Goal: Task Accomplishment & Management: Manage account settings

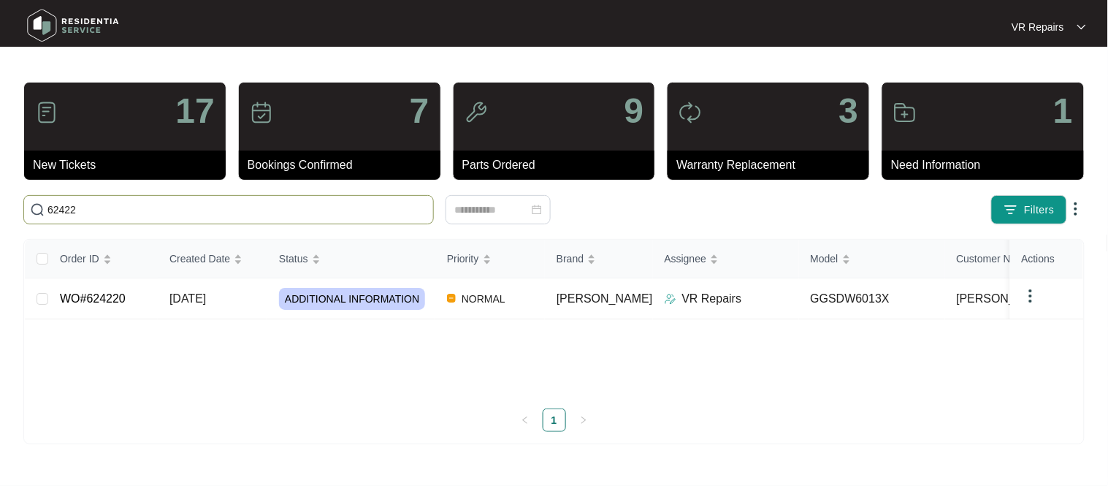
type input "62422"
click at [153, 302] on td "WO#624220" at bounding box center [103, 298] width 110 height 41
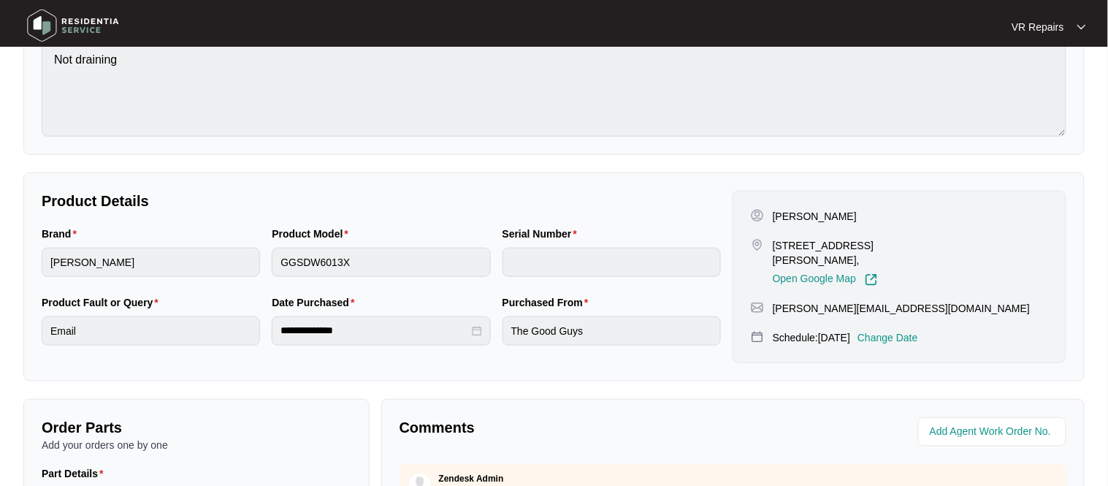
scroll to position [175, 0]
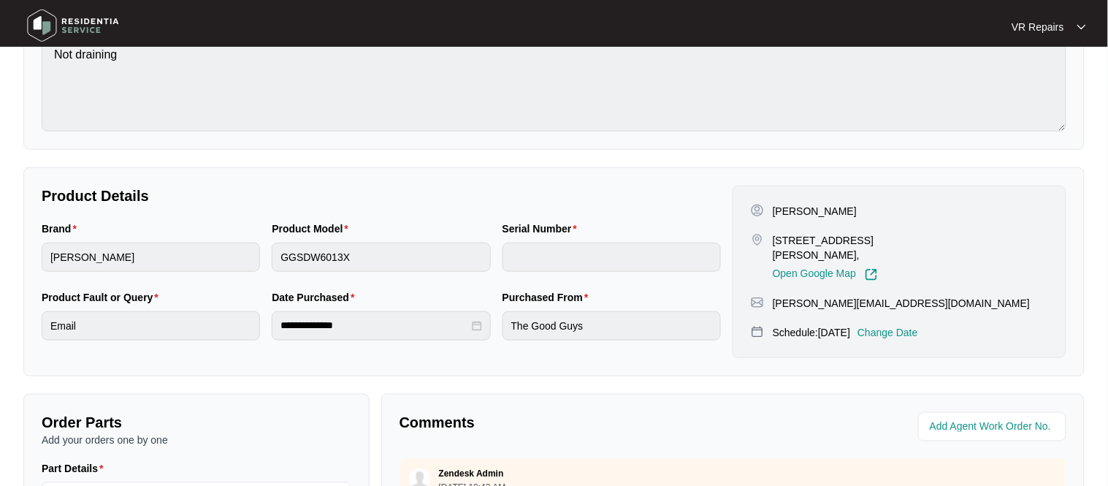
copy p "[PERSON_NAME]"
copy p "[STREET_ADDRESS][PERSON_NAME],"
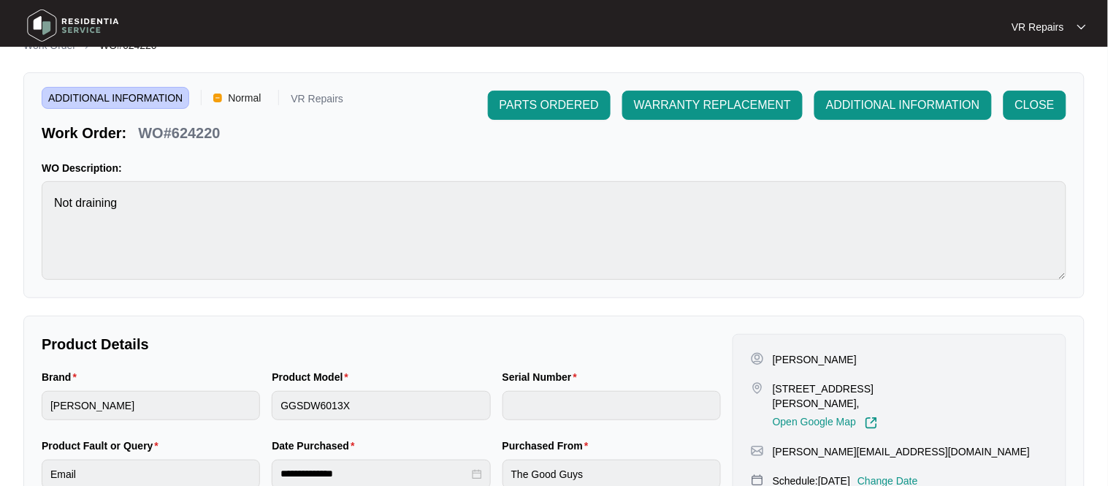
scroll to position [0, 0]
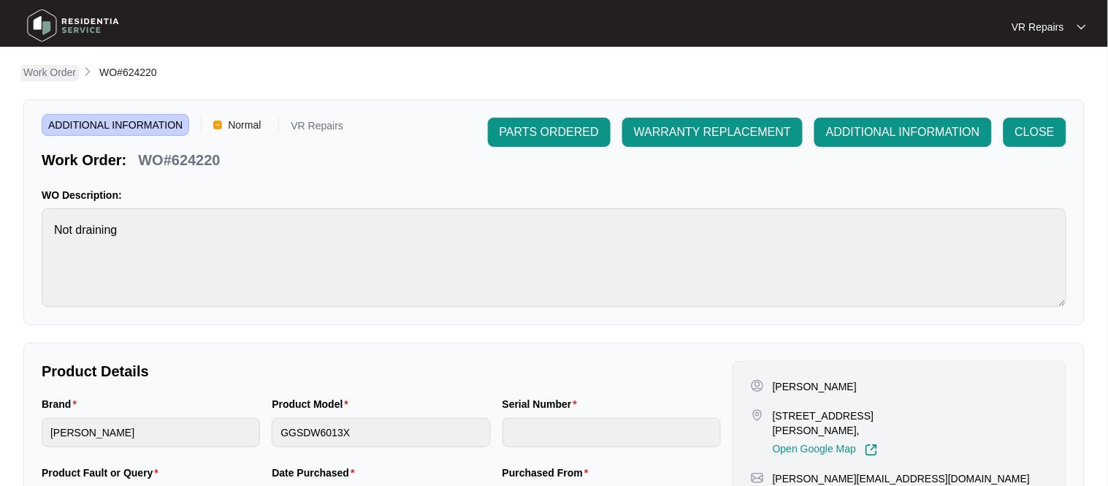
click at [46, 76] on p "Work Order" at bounding box center [49, 72] width 53 height 15
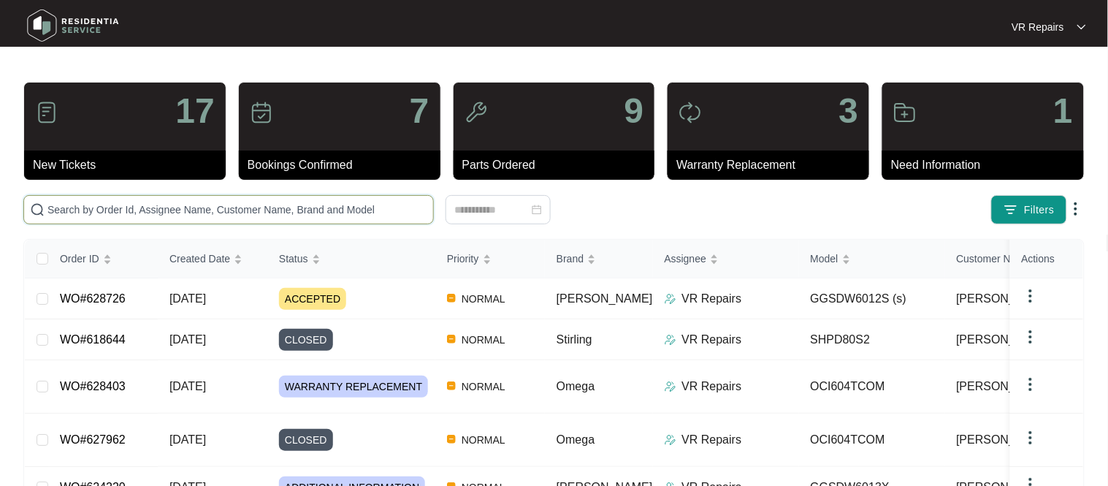
click at [188, 210] on input "text" at bounding box center [237, 210] width 380 height 16
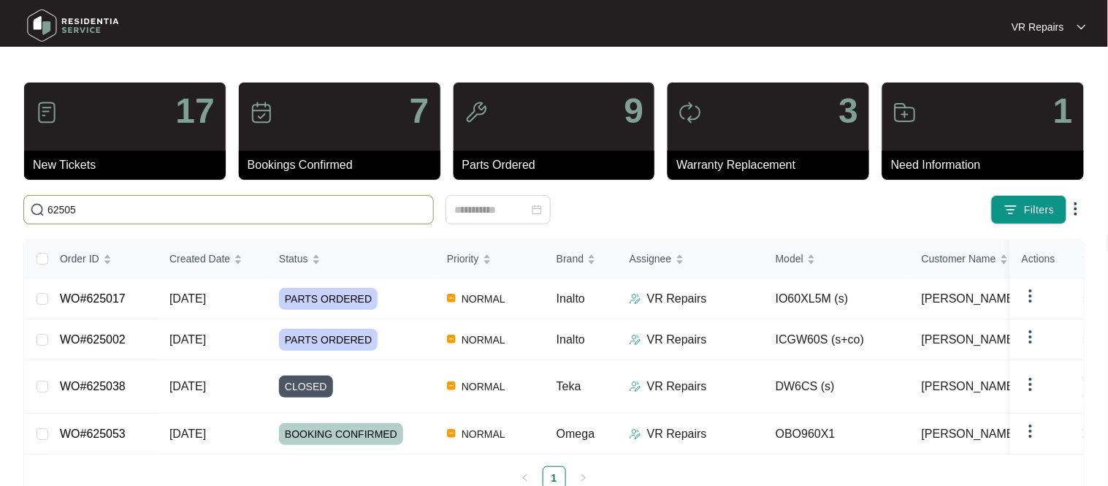
type input "625053"
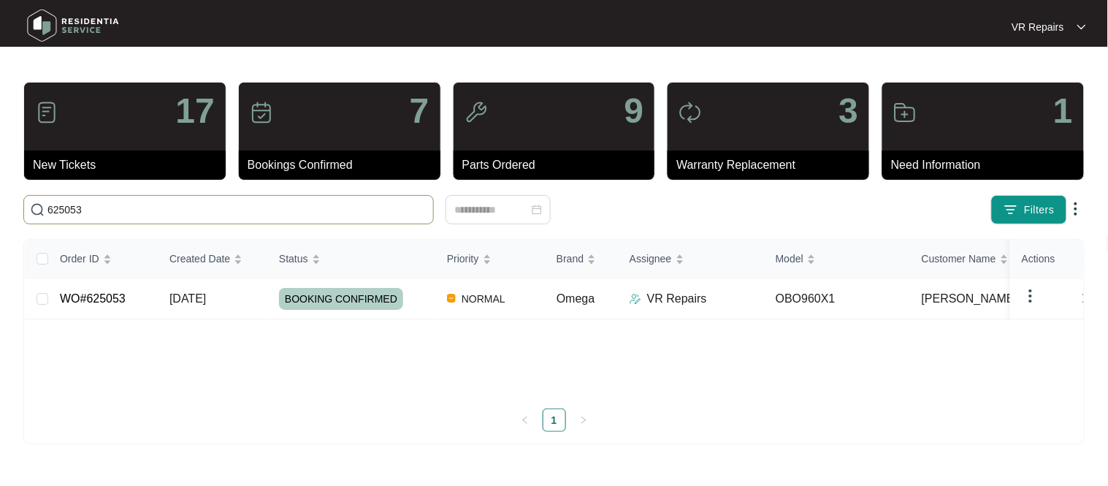
click at [121, 302] on link "WO#625053" at bounding box center [93, 298] width 66 height 12
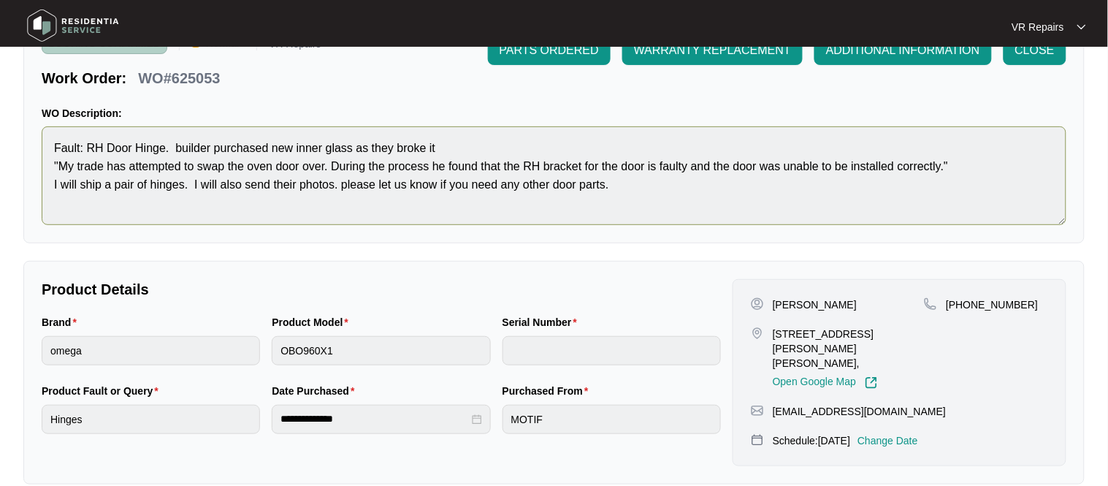
scroll to position [85, 0]
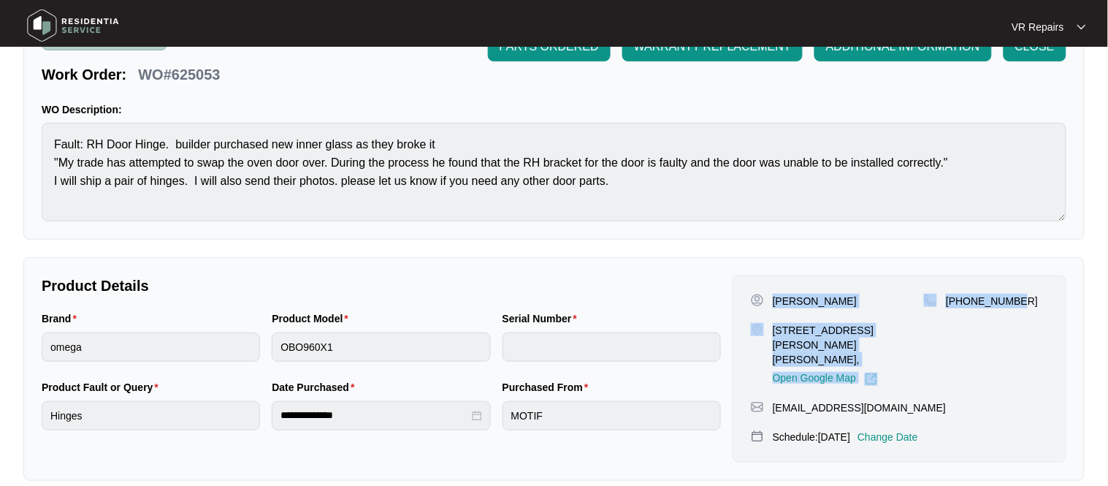
copy div "[PERSON_NAME] 206497 [STREET_ADDRESS][PERSON_NAME][PERSON_NAME], Open Google Ma…"
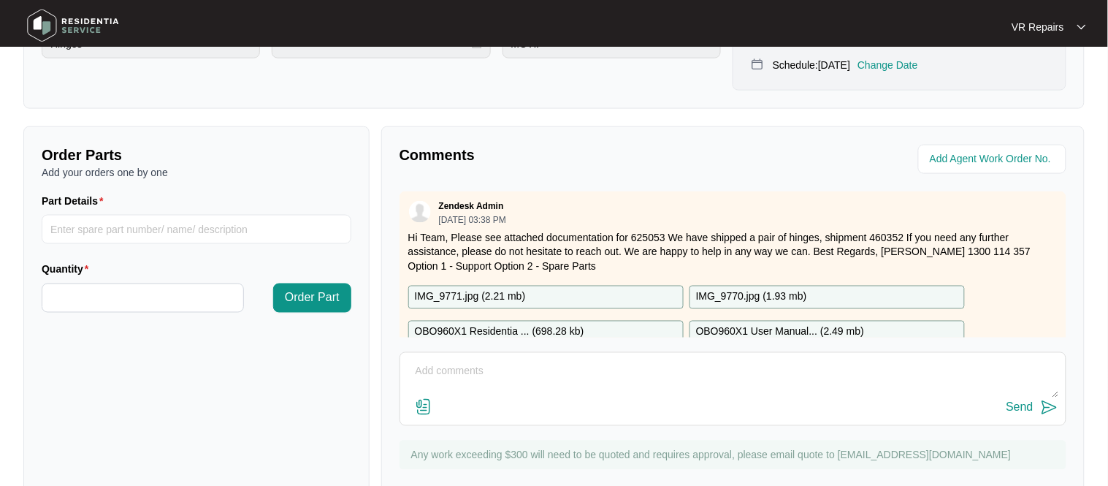
scroll to position [478, 0]
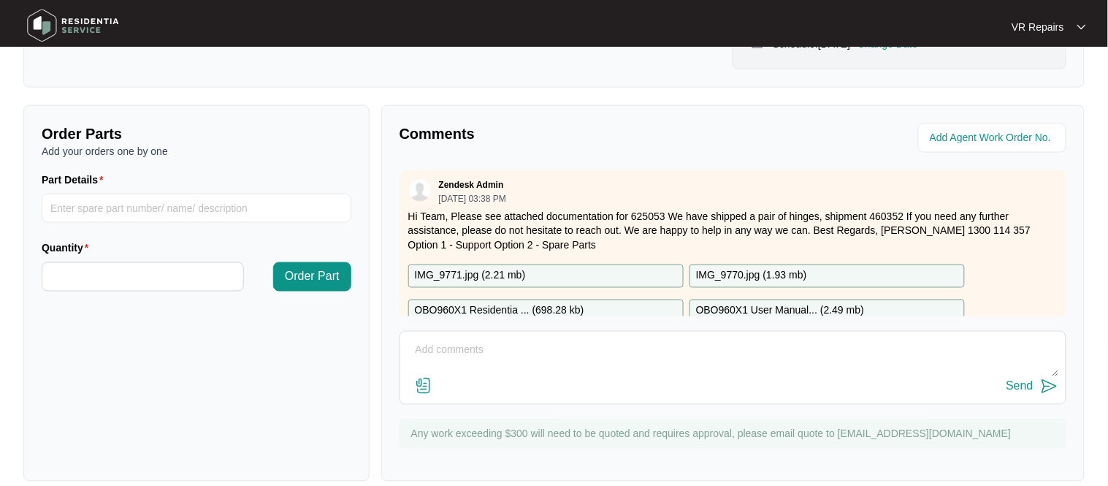
click at [476, 339] on textarea at bounding box center [733, 358] width 651 height 38
type textarea "Replaced faulty hinges, refer to invoice number 2367"
click at [1034, 380] on button "Send" at bounding box center [1033, 387] width 52 height 20
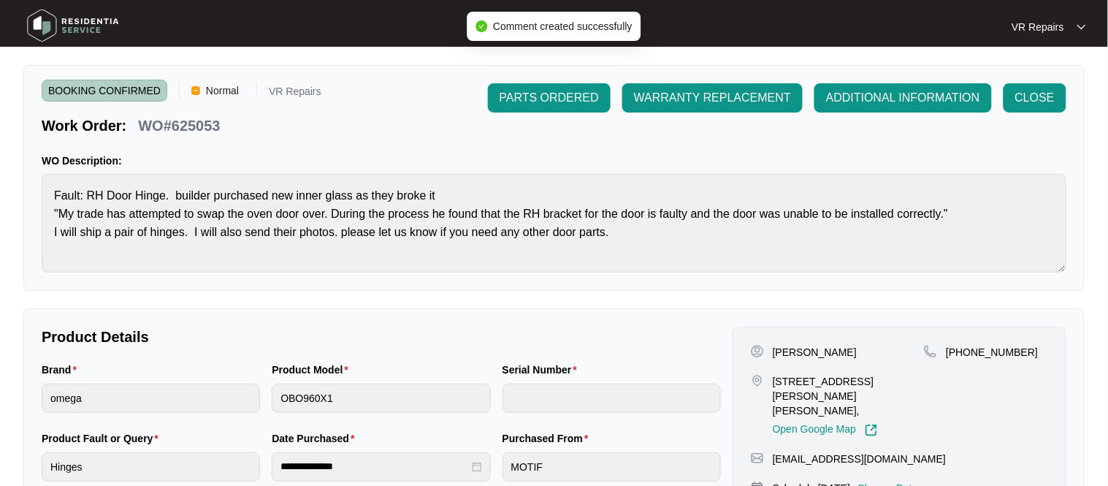
scroll to position [0, 0]
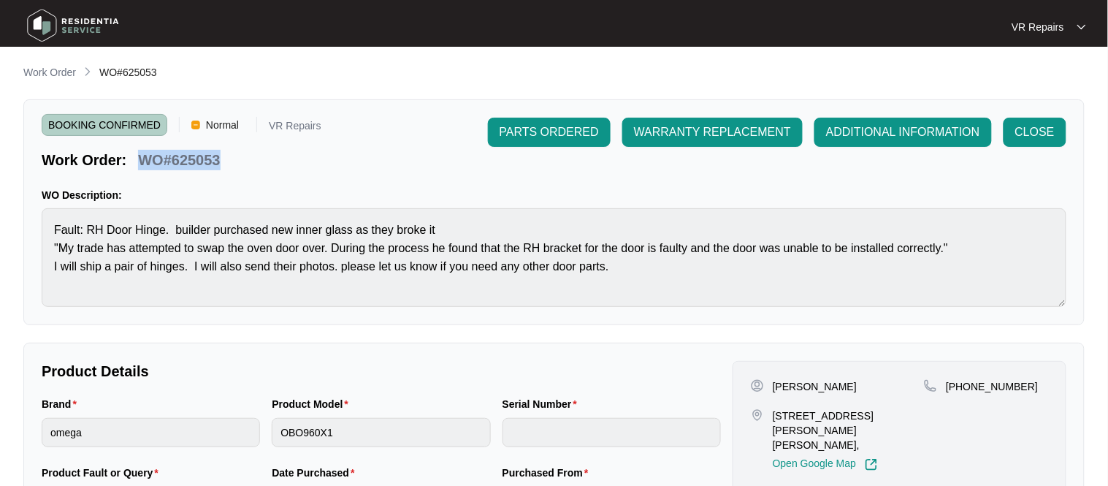
copy p "WO#625053"
click at [1042, 130] on span "CLOSE" at bounding box center [1034, 132] width 39 height 18
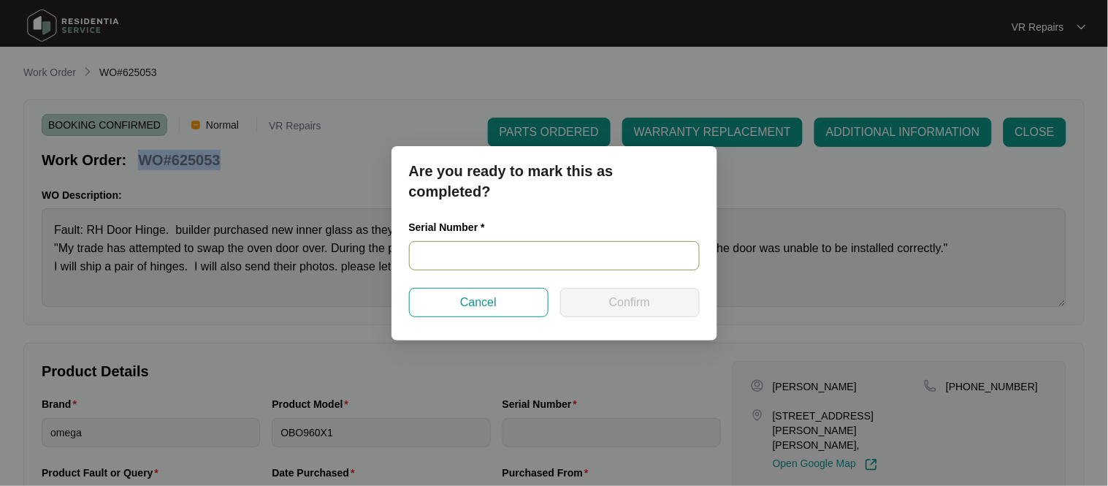
click at [473, 260] on input "text" at bounding box center [554, 255] width 291 height 29
paste input "900084232405000006"
type input "900084232405000006"
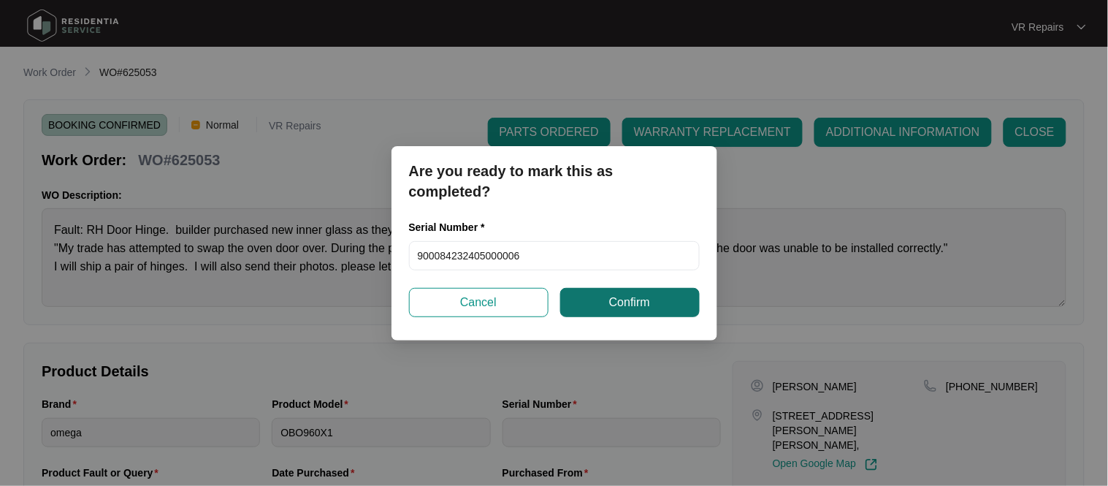
click at [655, 295] on button "Confirm" at bounding box center [630, 302] width 140 height 29
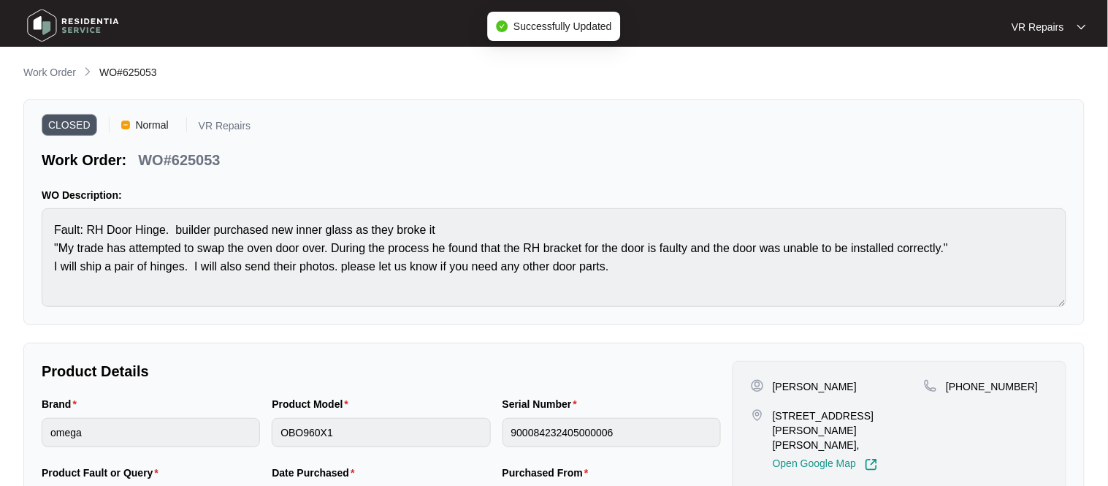
type input "900084232405000006"
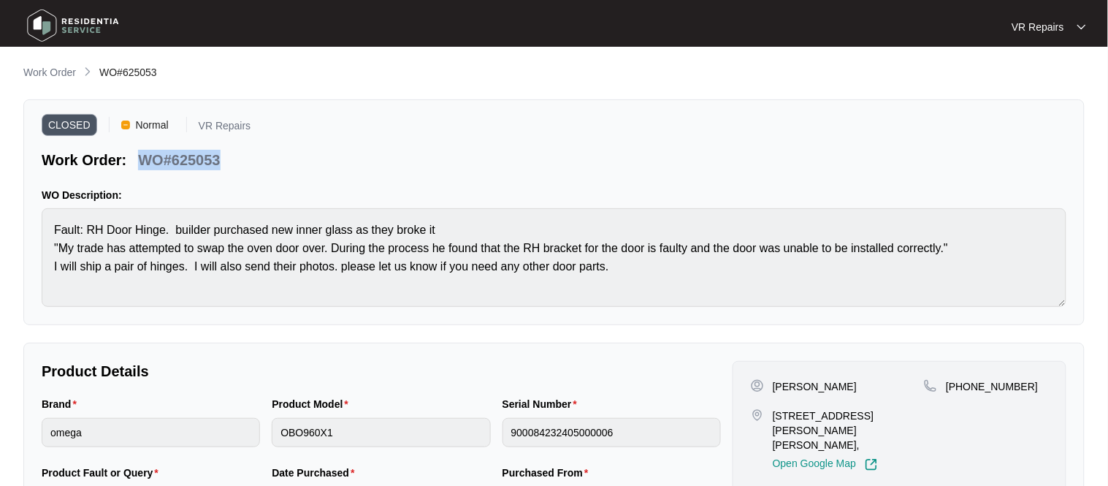
copy p "WO#625053"
click at [49, 77] on p "Work Order" at bounding box center [49, 72] width 53 height 15
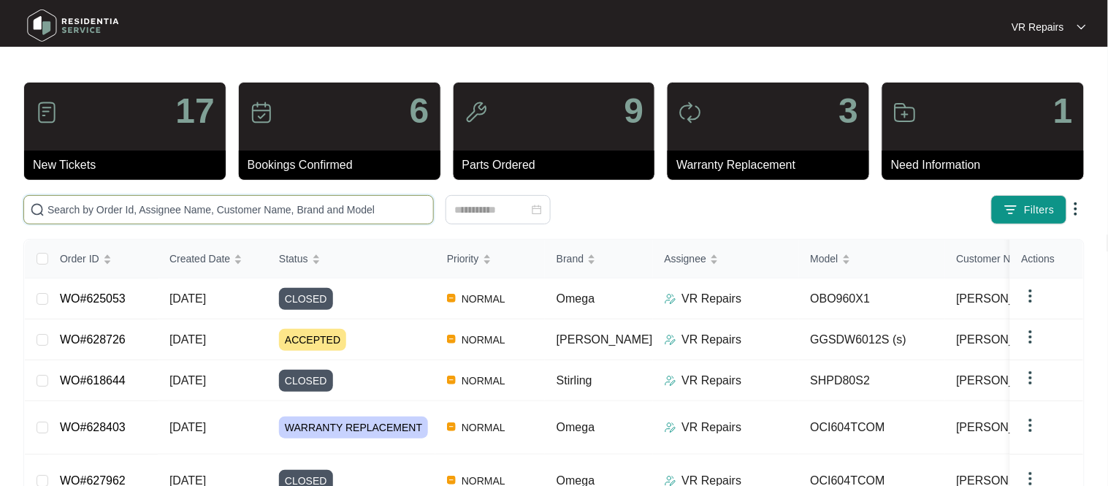
click at [191, 205] on input "text" at bounding box center [237, 210] width 380 height 16
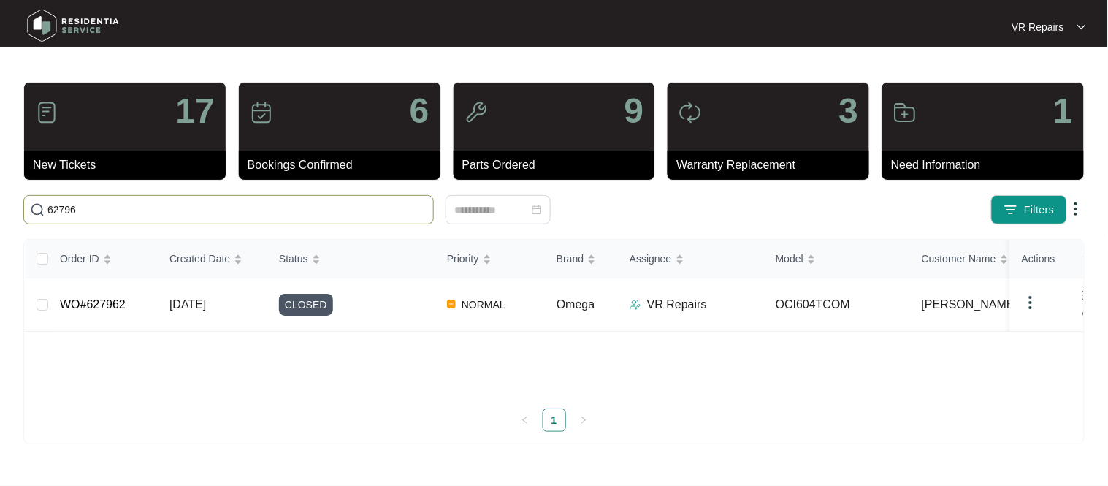
type input "62796"
click at [141, 297] on td "WO#627962" at bounding box center [103, 304] width 110 height 53
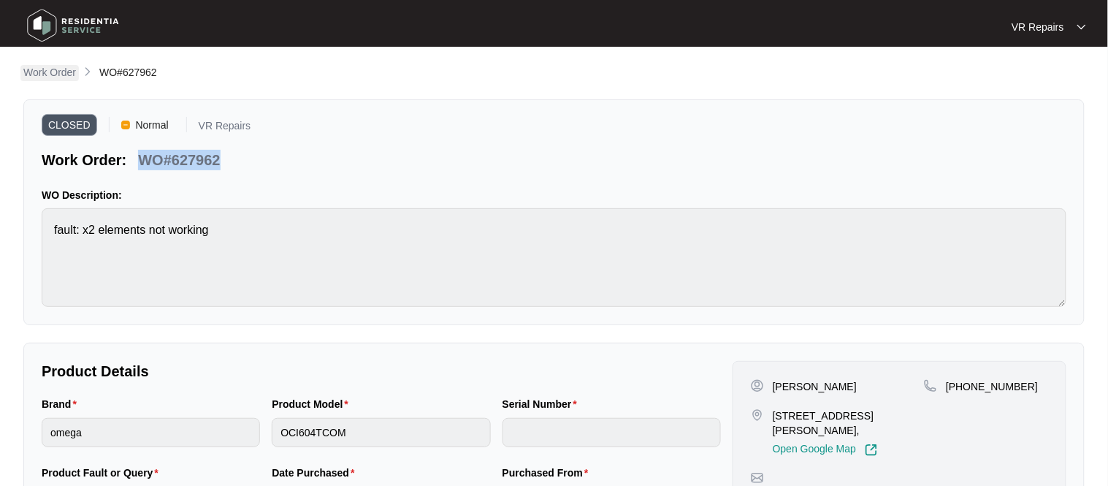
click at [62, 72] on p "Work Order" at bounding box center [49, 72] width 53 height 15
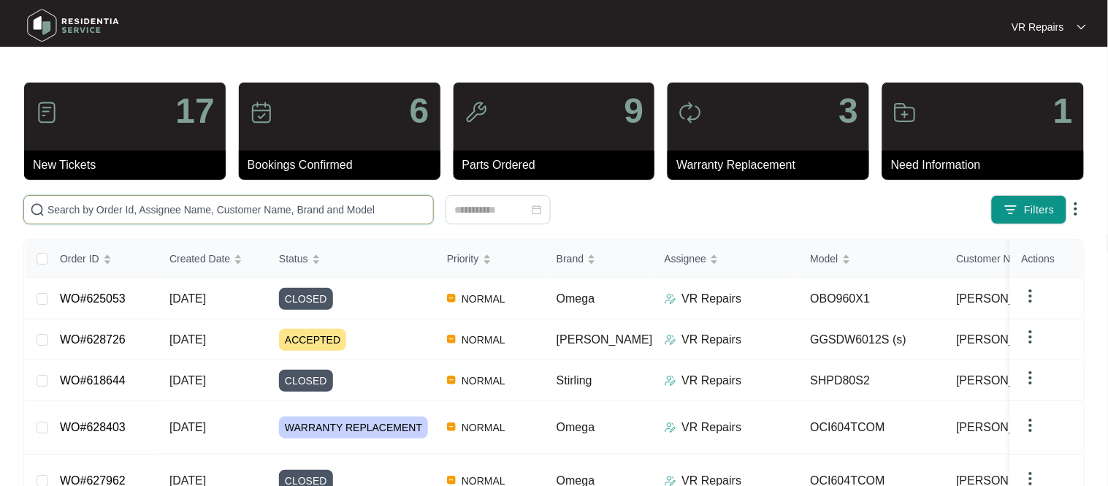
click at [252, 202] on input "text" at bounding box center [237, 210] width 380 height 16
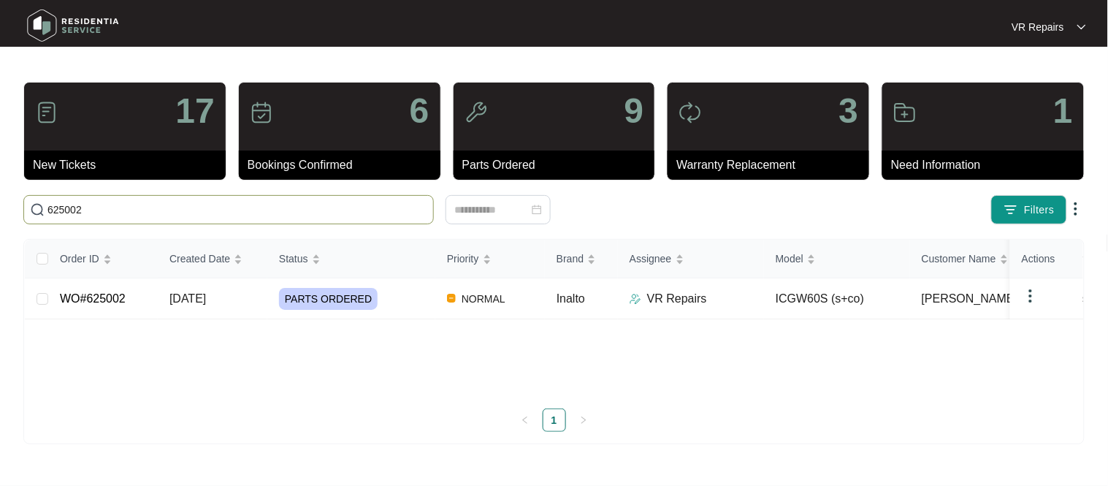
type input "625002"
click at [140, 294] on td "WO#625002" at bounding box center [103, 298] width 110 height 41
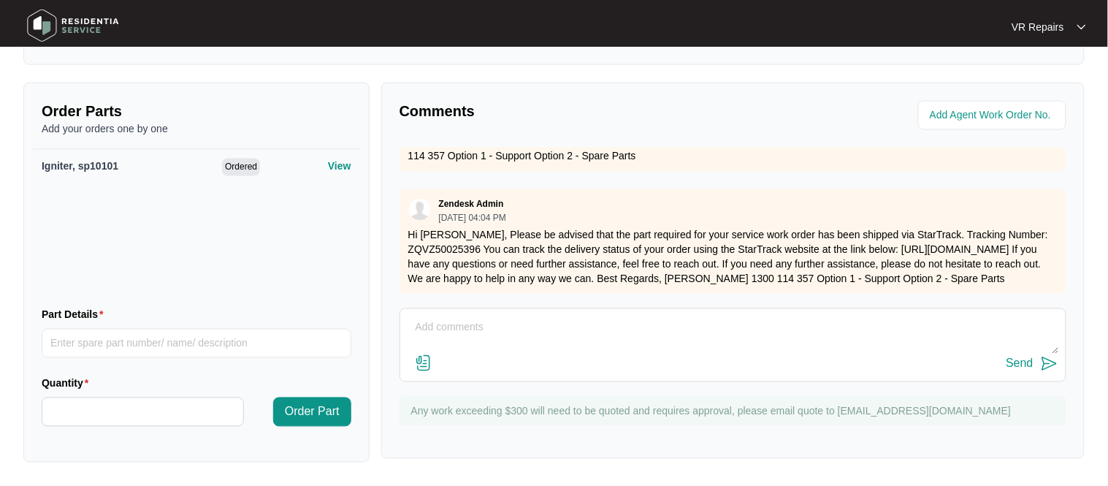
scroll to position [238, 0]
click at [473, 335] on textarea at bounding box center [733, 335] width 651 height 38
type textarea "Replaced faulty ignition box, referred to invoice number 2368"
click at [1031, 365] on div "Send" at bounding box center [1020, 363] width 27 height 13
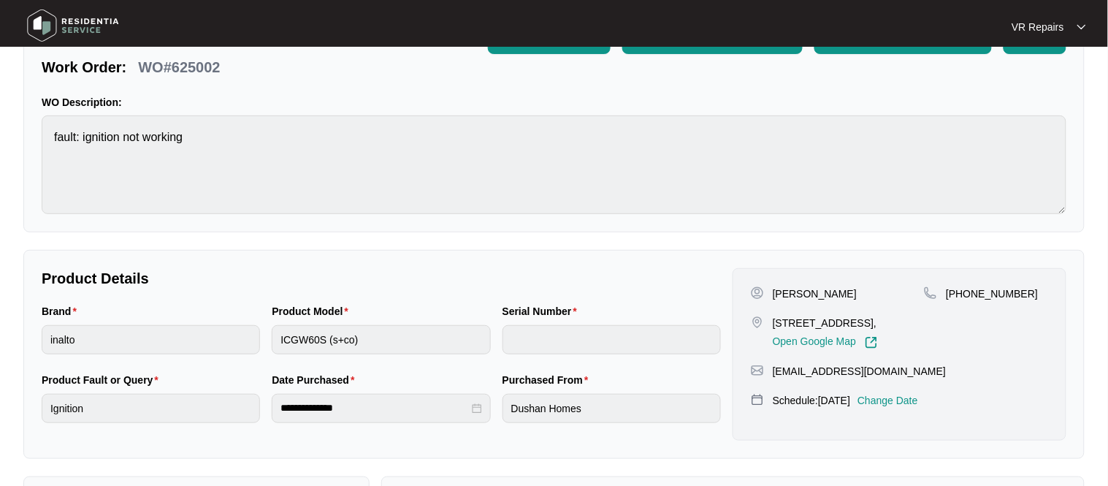
scroll to position [0, 0]
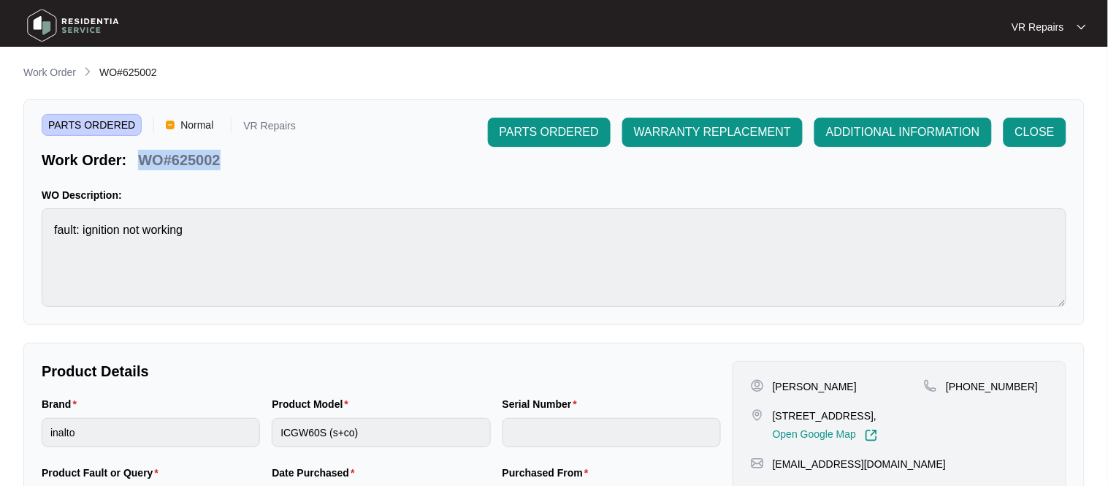
copy p "WO#625002"
click at [1039, 142] on button "CLOSE" at bounding box center [1035, 132] width 63 height 29
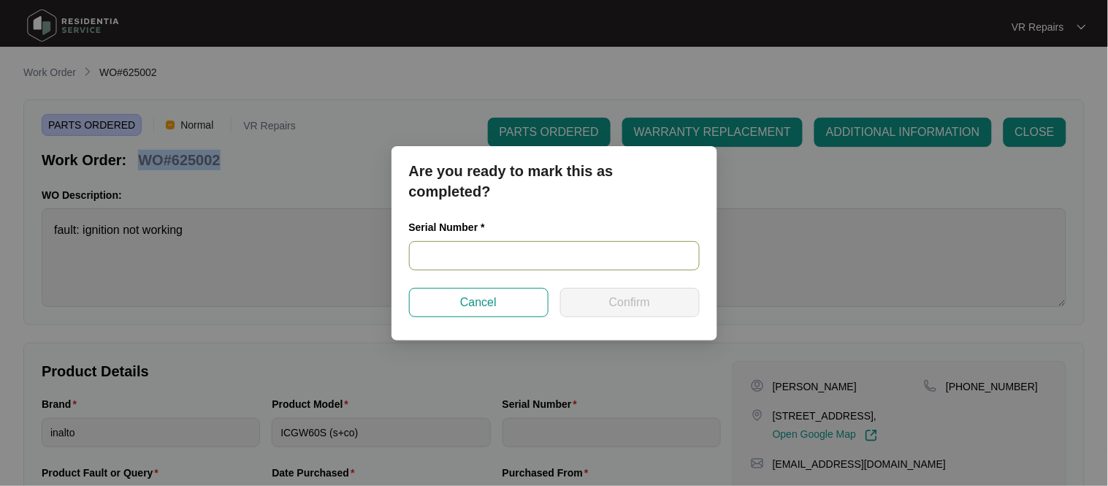
click at [510, 259] on input "text" at bounding box center [554, 255] width 291 height 29
paste input "202305020081"
type input "202305020081"
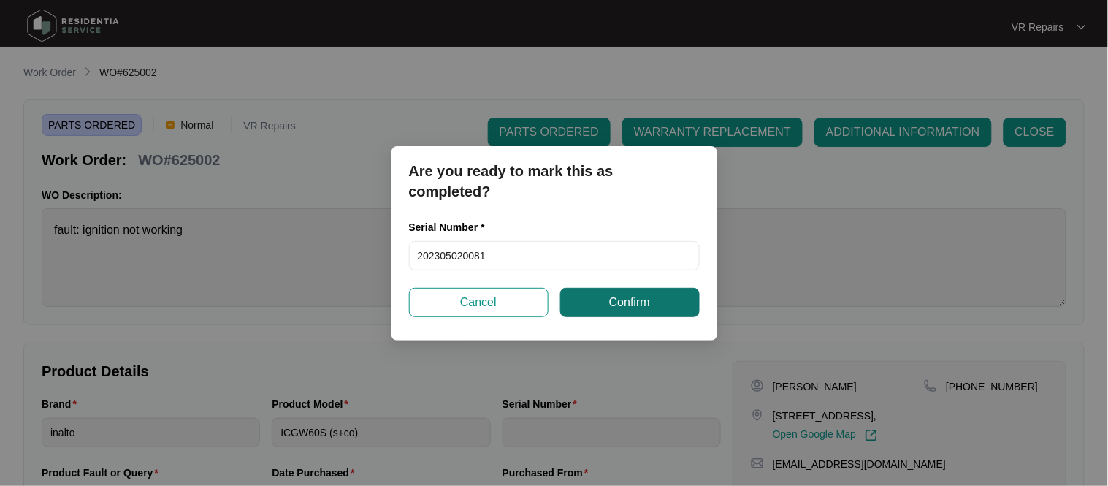
click at [655, 300] on button "Confirm" at bounding box center [630, 302] width 140 height 29
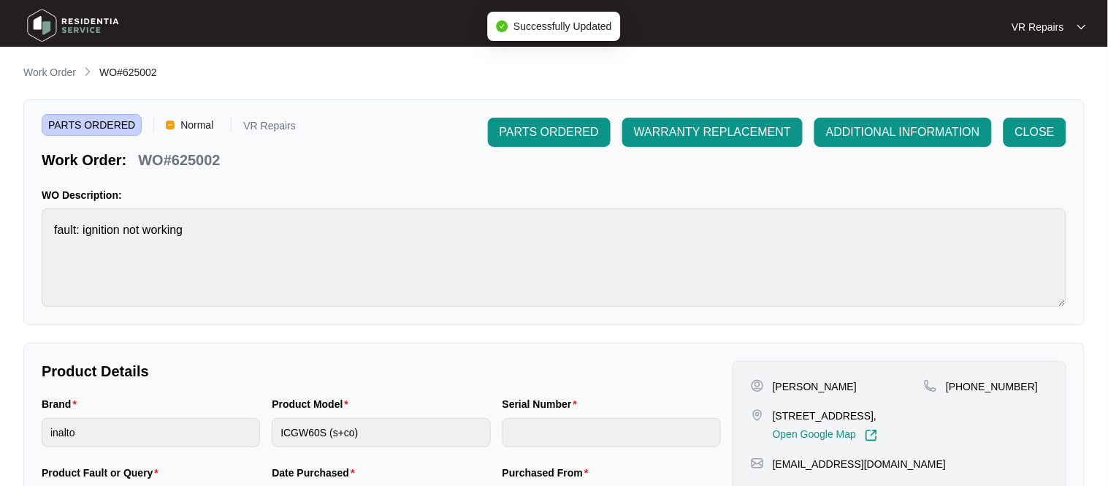
type input "202305020081"
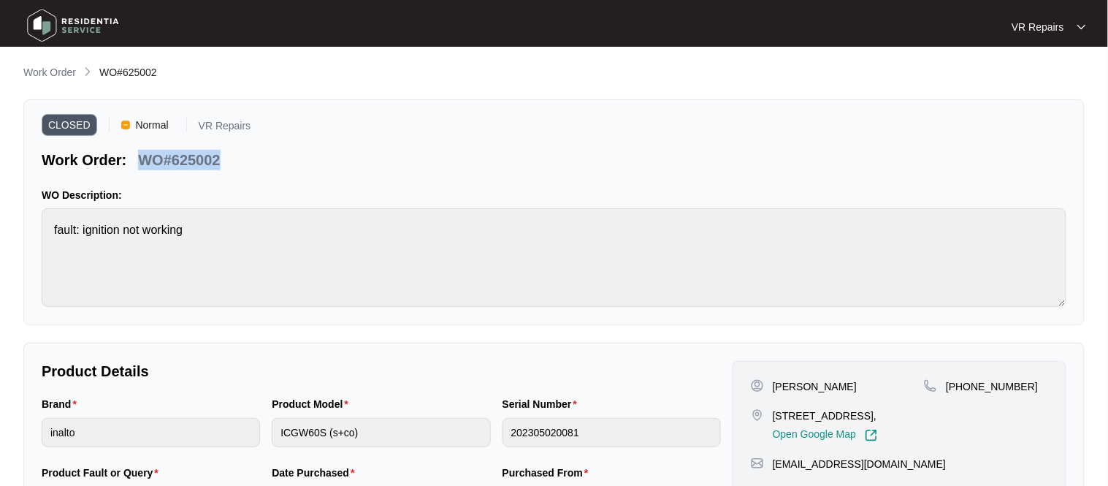
copy p "WO#625002"
click at [47, 79] on link "Work Order" at bounding box center [49, 73] width 58 height 16
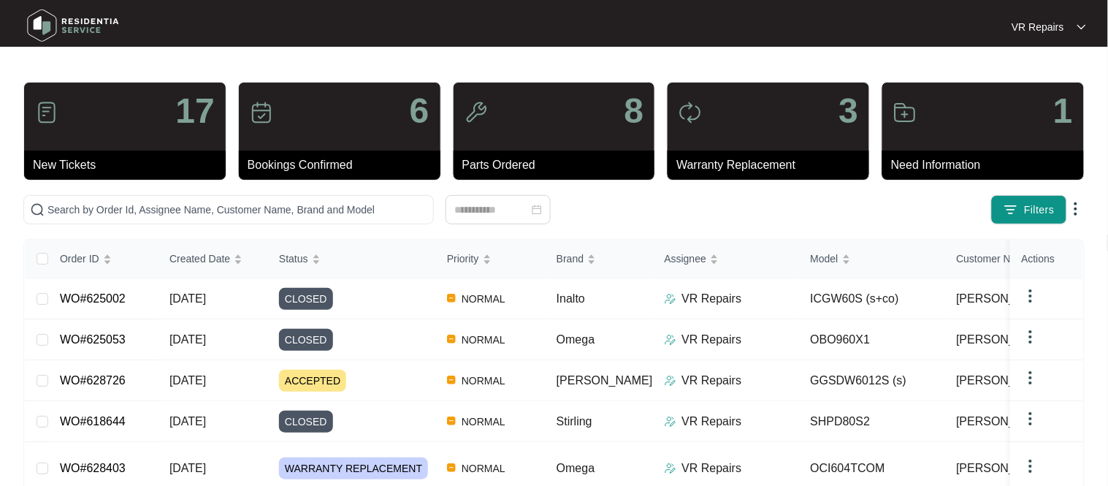
click at [117, 300] on link "WO#625002" at bounding box center [93, 298] width 66 height 12
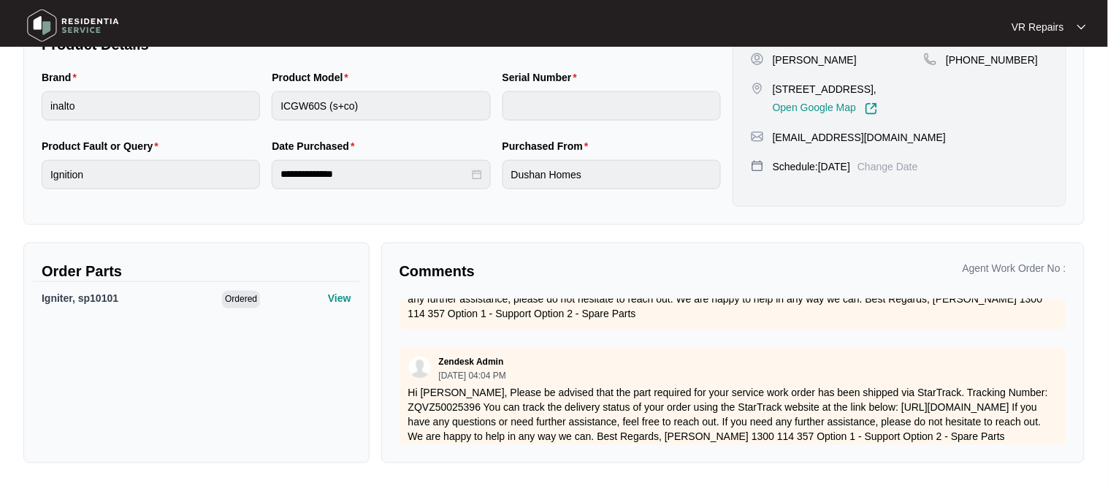
scroll to position [215, 0]
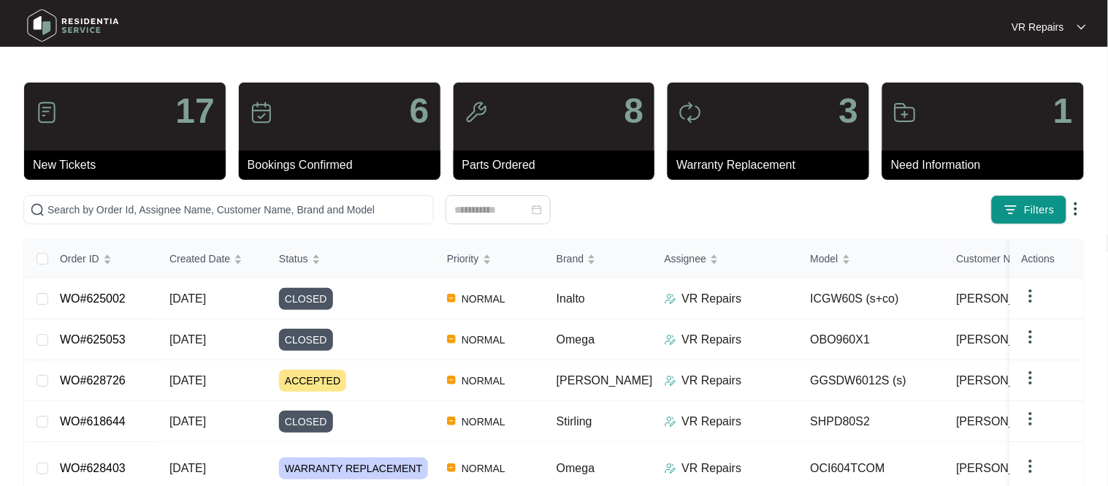
click at [121, 300] on link "WO#625002" at bounding box center [93, 298] width 66 height 12
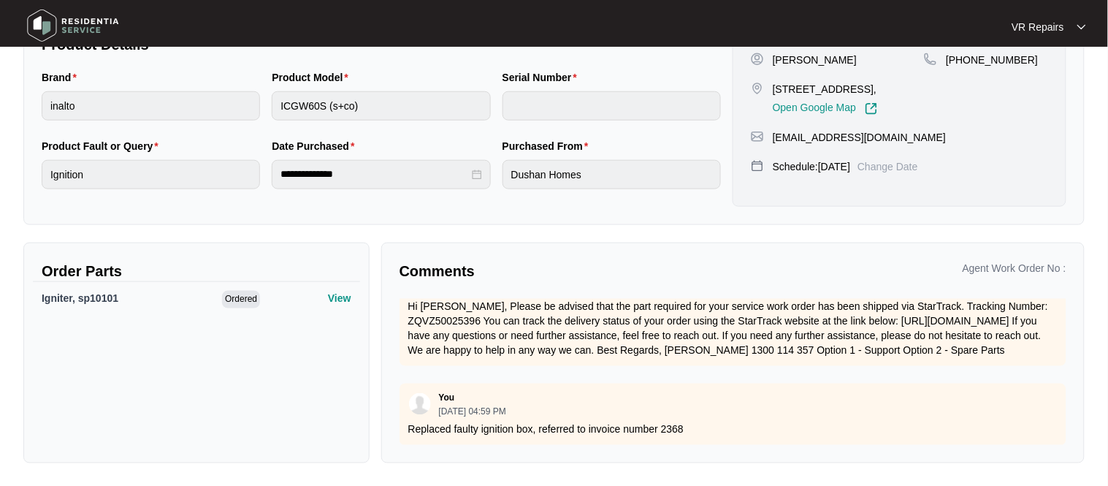
scroll to position [318, 0]
click at [1023, 268] on p "Agent Work Order No :" at bounding box center [1015, 268] width 104 height 15
click at [1018, 268] on p "Agent Work Order No :" at bounding box center [1015, 268] width 104 height 15
click at [765, 434] on p "Replaced faulty ignition box, referred to invoice number 2368" at bounding box center [732, 428] width 649 height 15
click at [769, 422] on p "Replaced faulty ignition box, referred to invoice number 2368" at bounding box center [732, 428] width 649 height 15
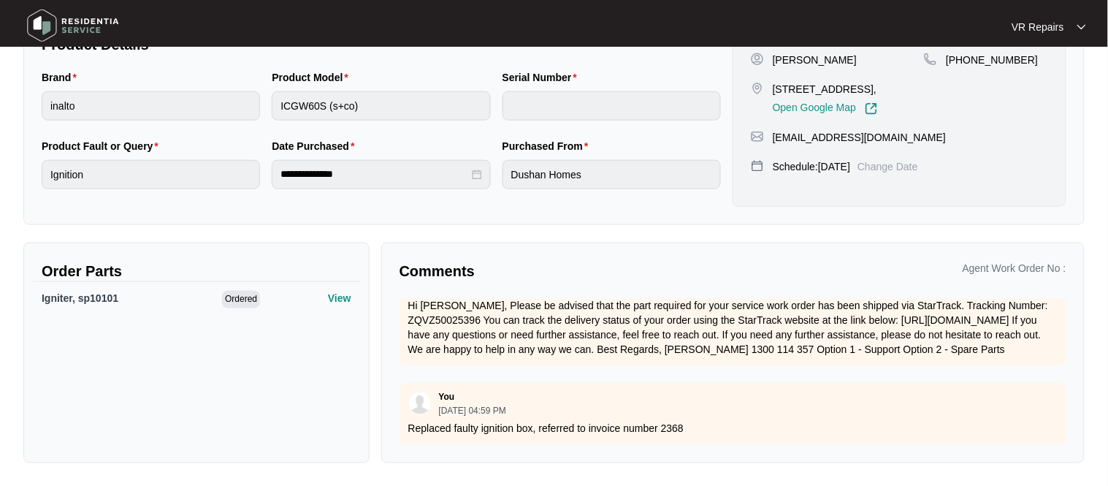
click at [774, 417] on div "You 08/18/2025 at 04:59 PM Replaced faulty ignition box, referred to invoice nu…" at bounding box center [733, 414] width 667 height 62
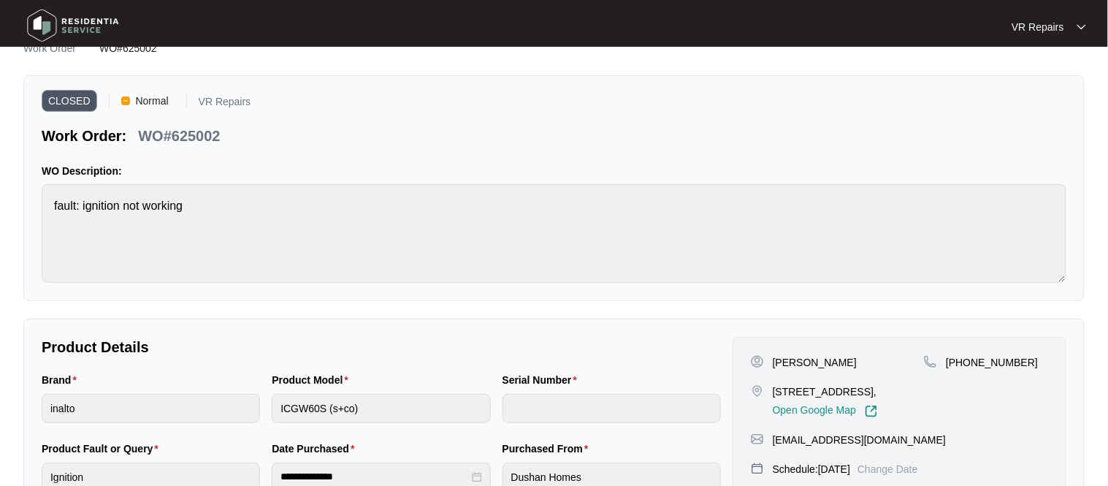
scroll to position [0, 0]
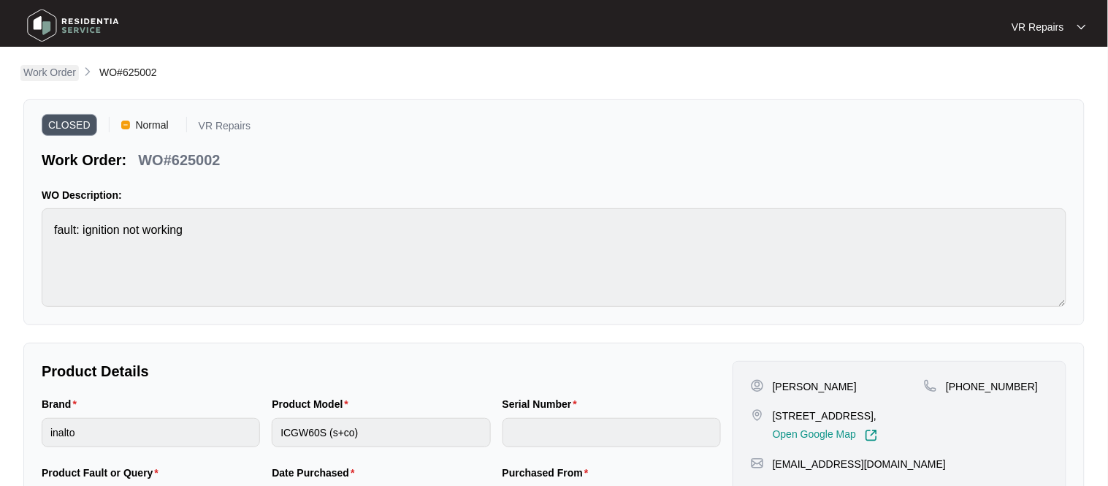
click at [45, 73] on p "Work Order" at bounding box center [49, 72] width 53 height 15
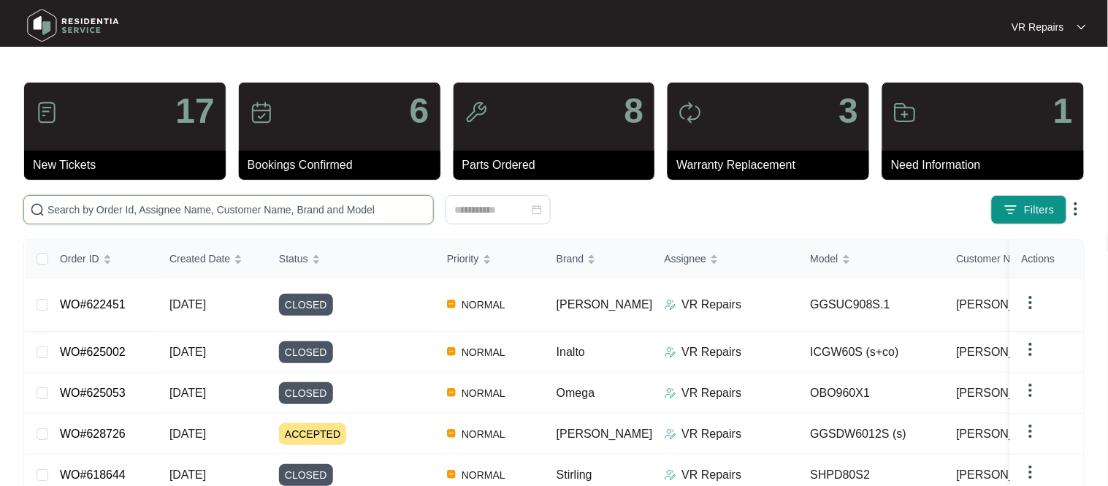
click at [171, 212] on input "text" at bounding box center [237, 210] width 380 height 16
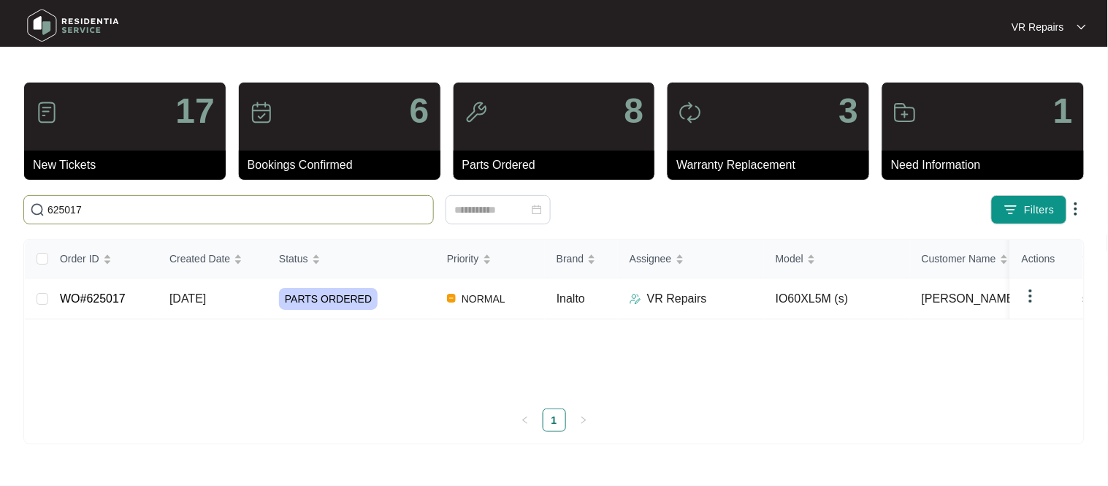
type input "625017"
click at [121, 296] on link "WO#625017" at bounding box center [93, 298] width 66 height 12
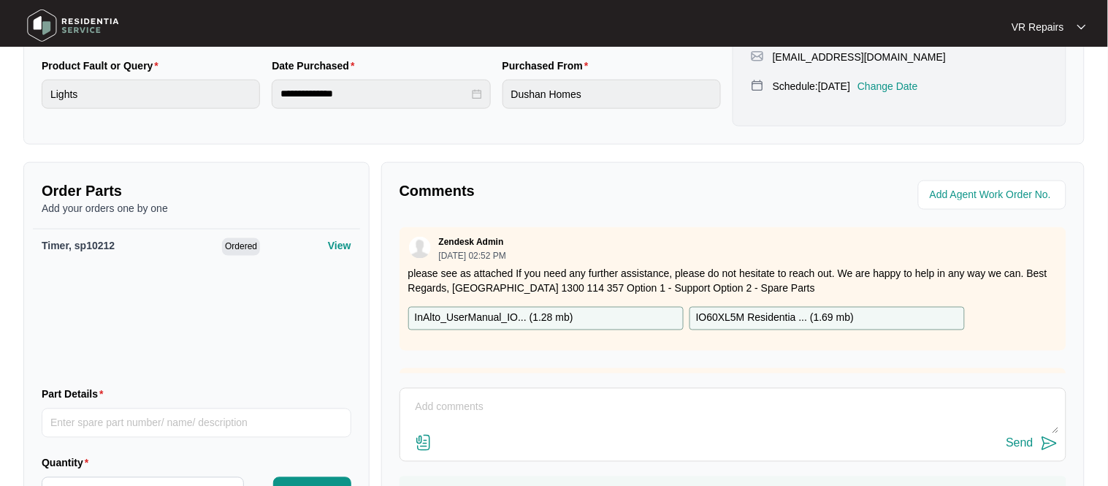
scroll to position [408, 0]
click at [465, 408] on textarea at bounding box center [733, 414] width 651 height 38
type textarea "Replaced faulty timer, referred to invoice number 2370"
click at [1030, 451] on button "Send" at bounding box center [1033, 443] width 52 height 20
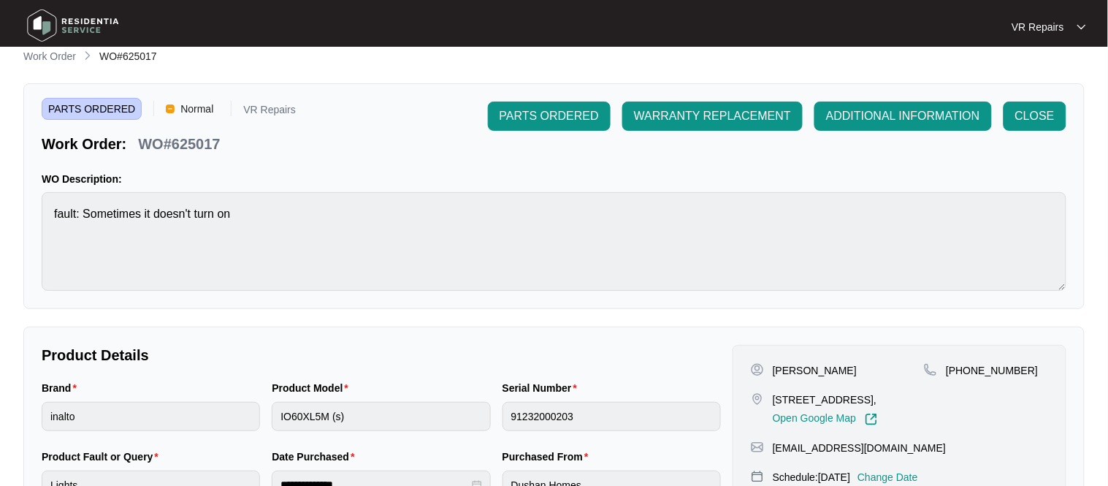
scroll to position [0, 0]
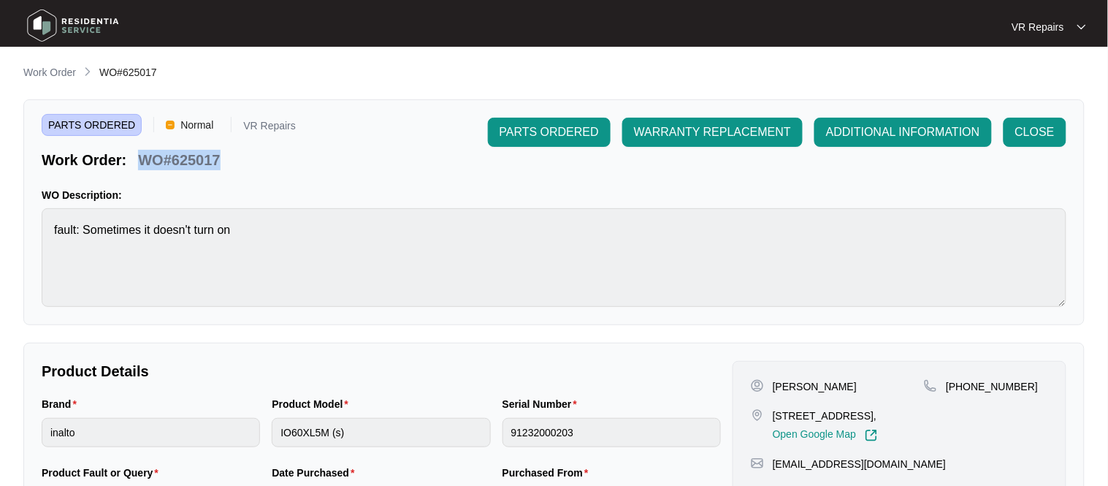
copy p "WO#625017"
click at [1040, 129] on span "CLOSE" at bounding box center [1034, 132] width 39 height 18
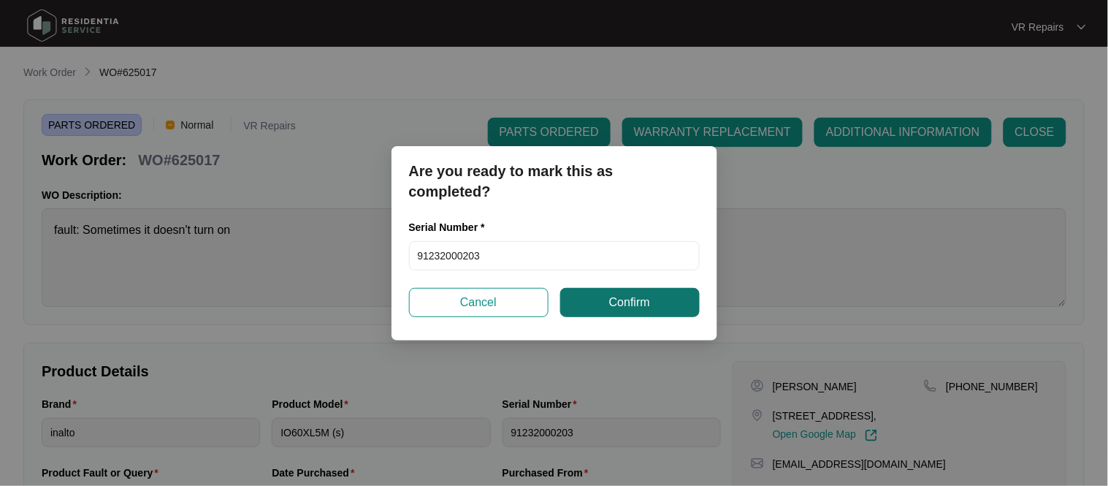
click at [652, 302] on button "Confirm" at bounding box center [630, 302] width 140 height 29
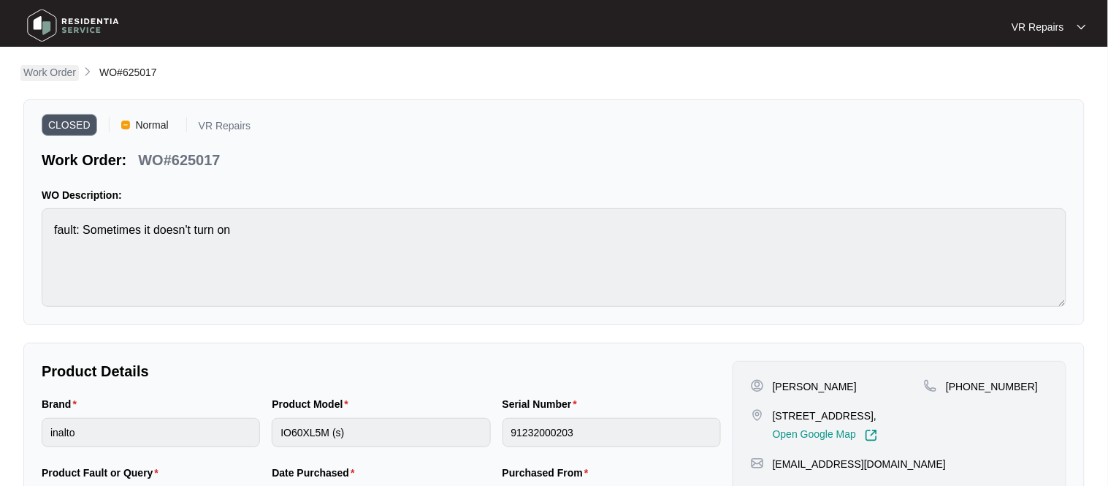
click at [51, 69] on p "Work Order" at bounding box center [49, 72] width 53 height 15
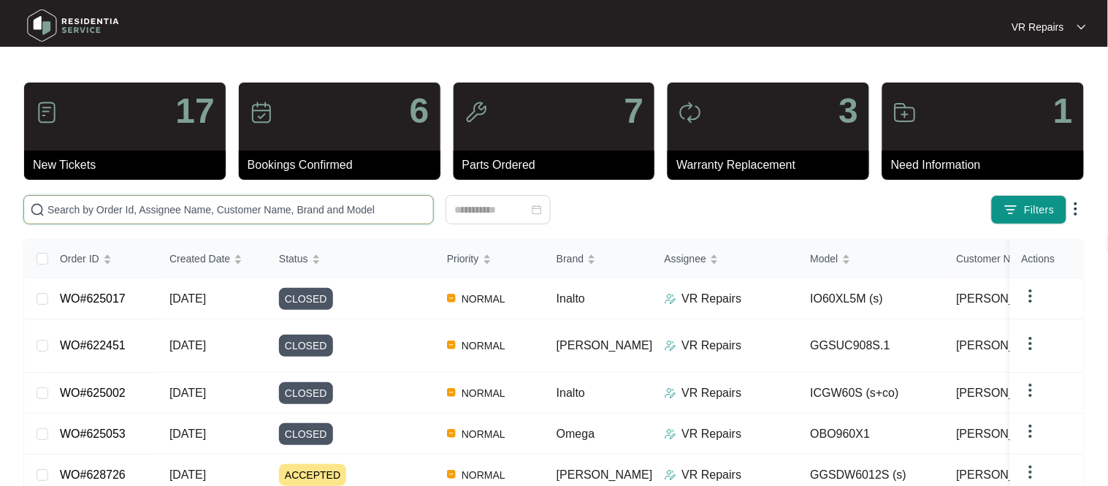
click at [237, 213] on input "text" at bounding box center [237, 210] width 380 height 16
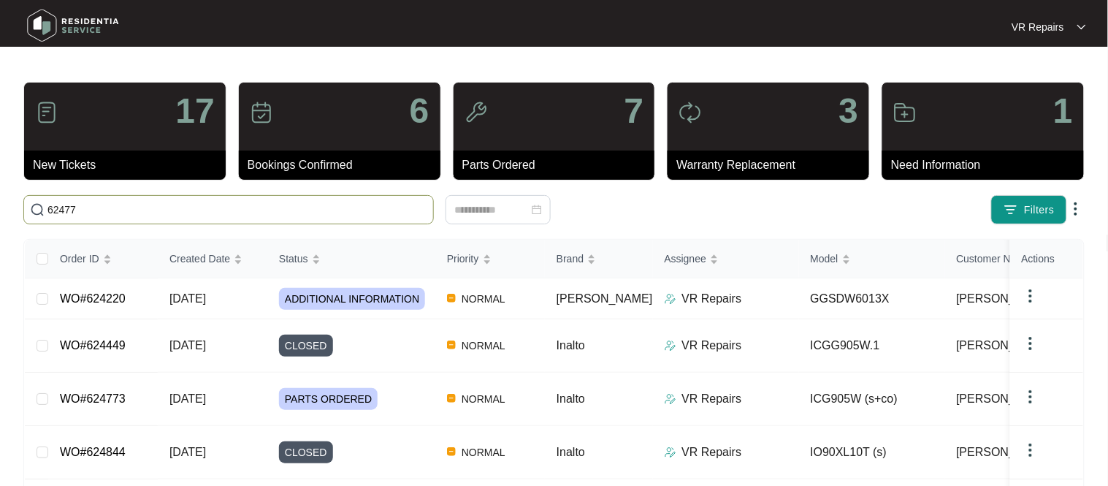
type input "624773"
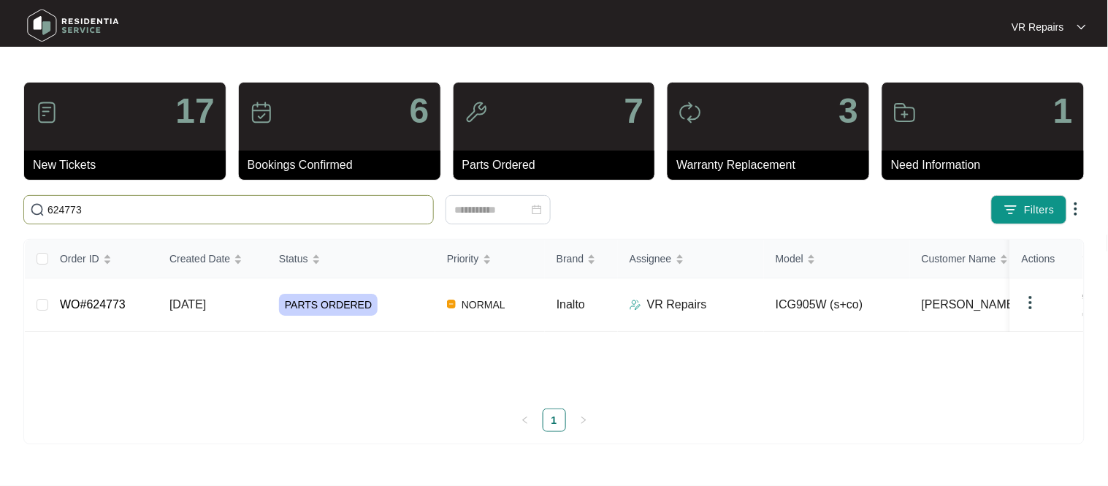
click at [123, 300] on link "WO#624773" at bounding box center [93, 304] width 66 height 12
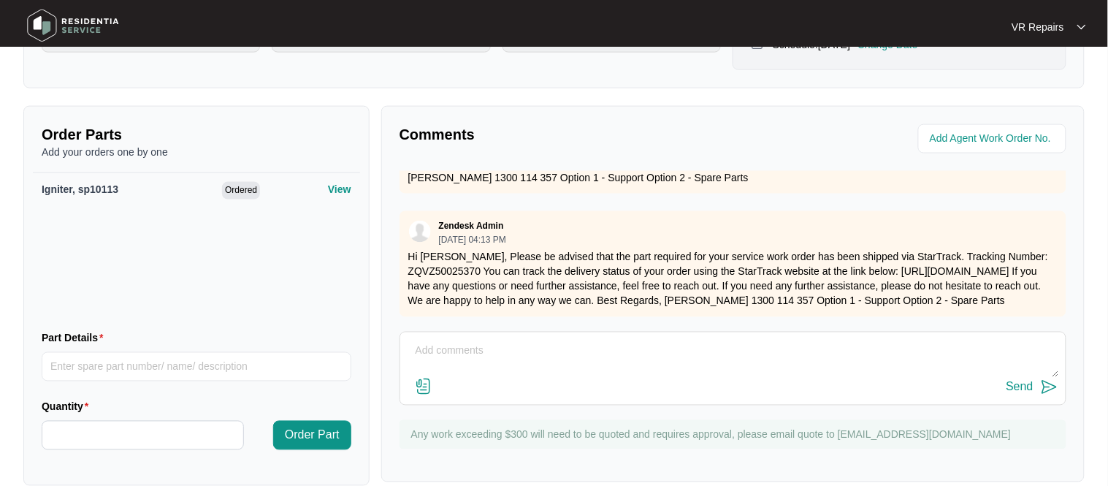
scroll to position [318, 0]
click at [482, 351] on textarea at bounding box center [733, 359] width 651 height 38
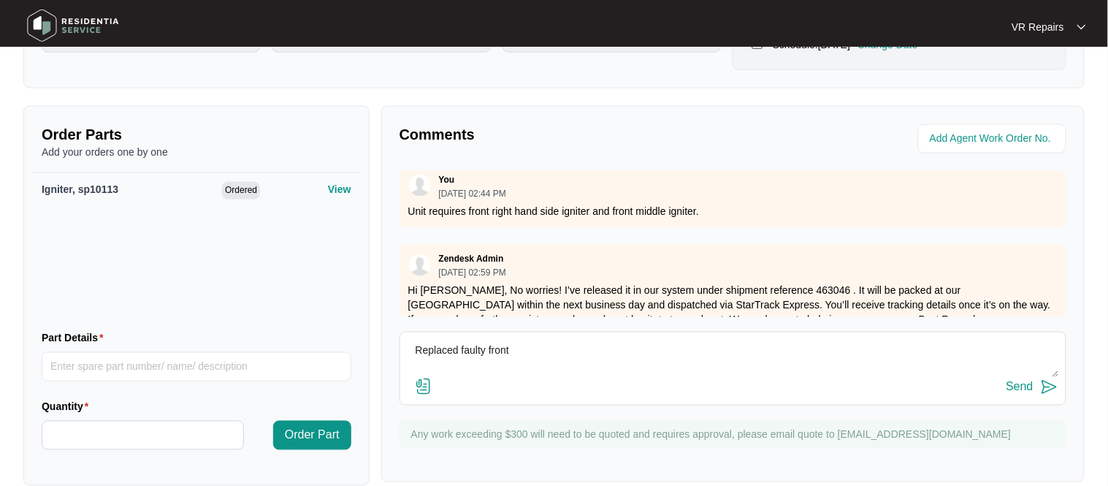
scroll to position [146, 0]
type textarea "Replaced faulty front right hand side igniter and front middle igniter, referre…"
click at [796, 139] on div at bounding box center [903, 138] width 328 height 29
click at [1030, 384] on div "Send" at bounding box center [1020, 387] width 27 height 13
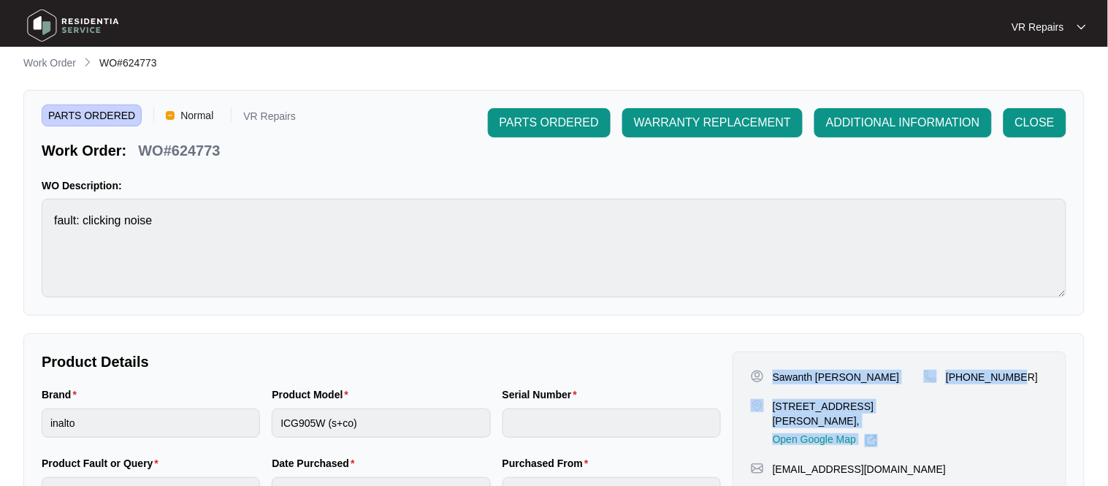
scroll to position [0, 0]
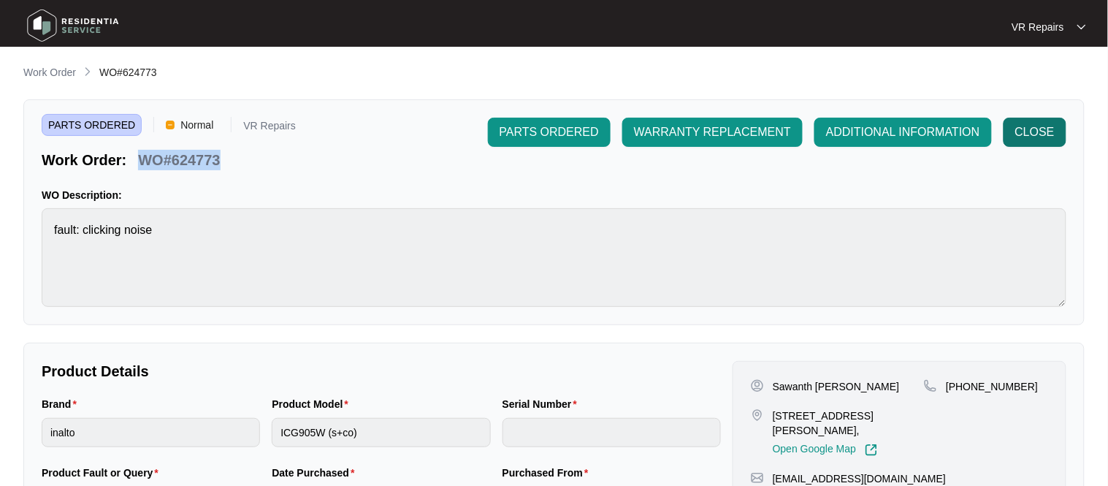
click at [1048, 129] on span "CLOSE" at bounding box center [1034, 132] width 39 height 18
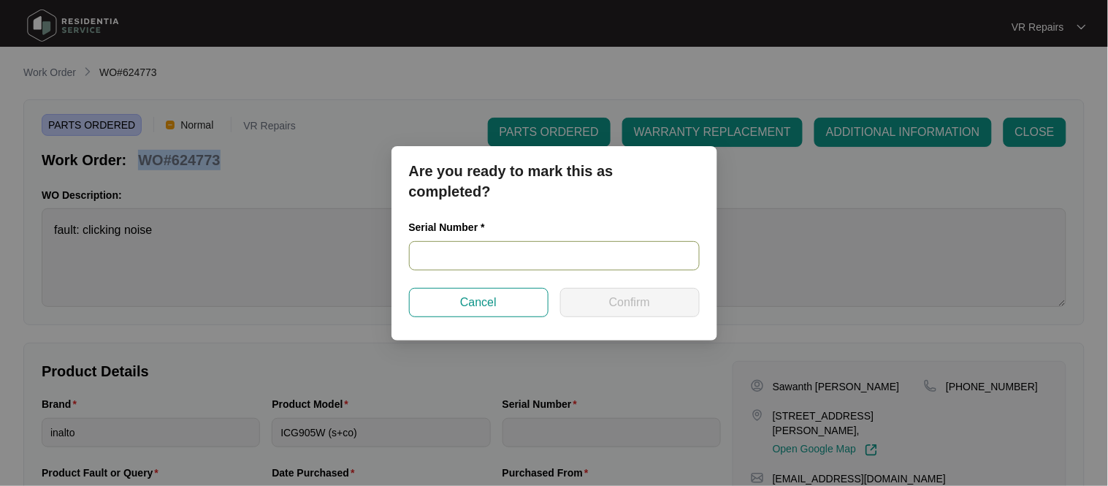
click at [490, 256] on input "text" at bounding box center [554, 255] width 291 height 29
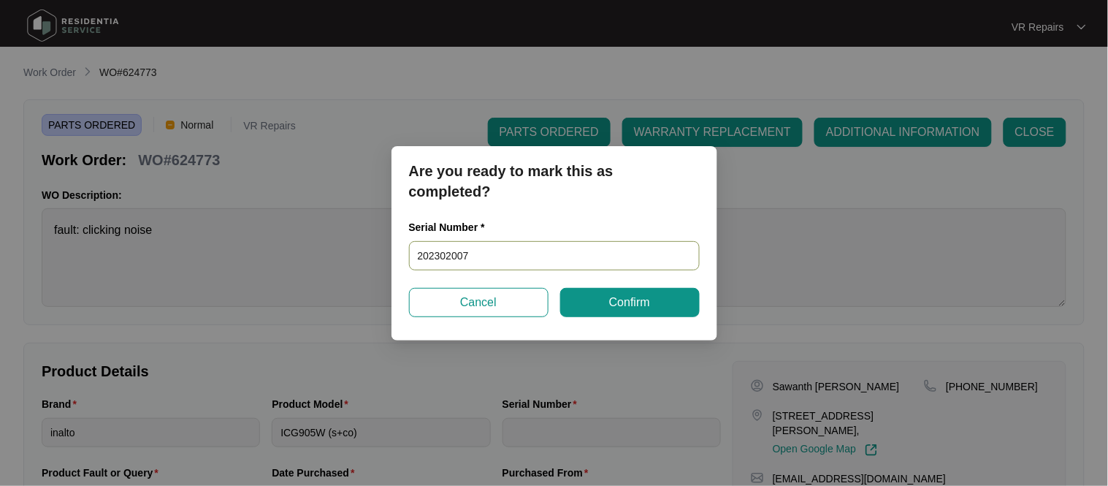
type input "2023020074"
click at [637, 302] on span "Confirm" at bounding box center [629, 303] width 41 height 18
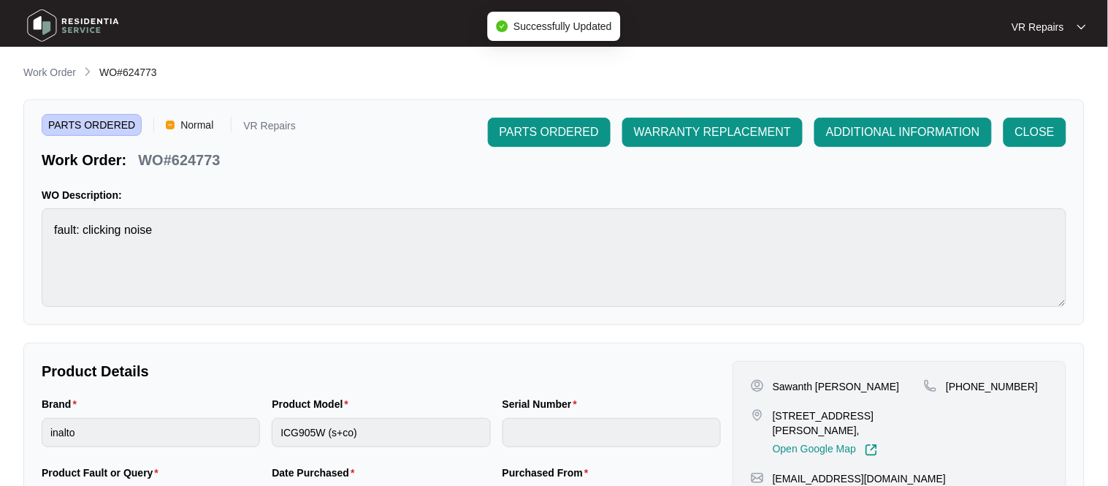
type input "2023020074"
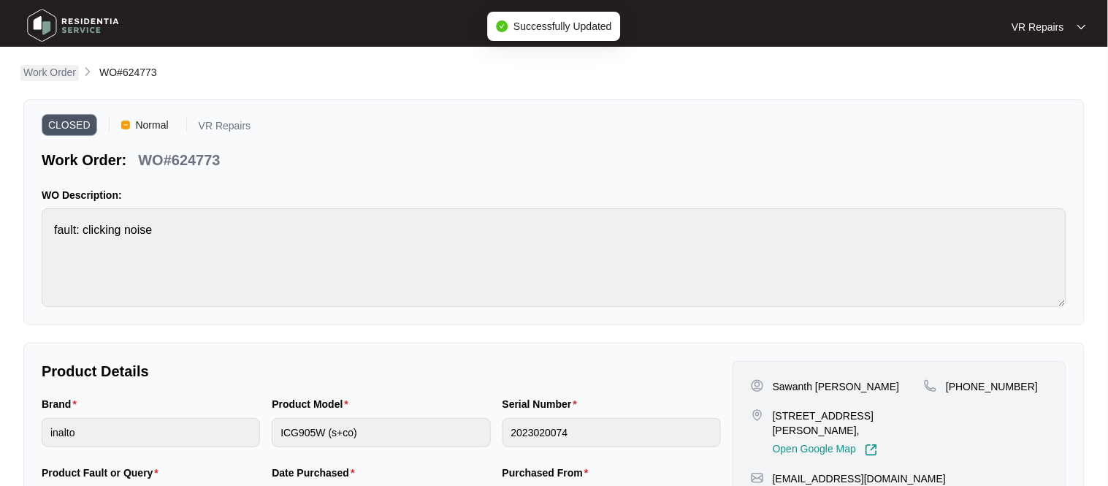
click at [56, 71] on p "Work Order" at bounding box center [49, 72] width 53 height 15
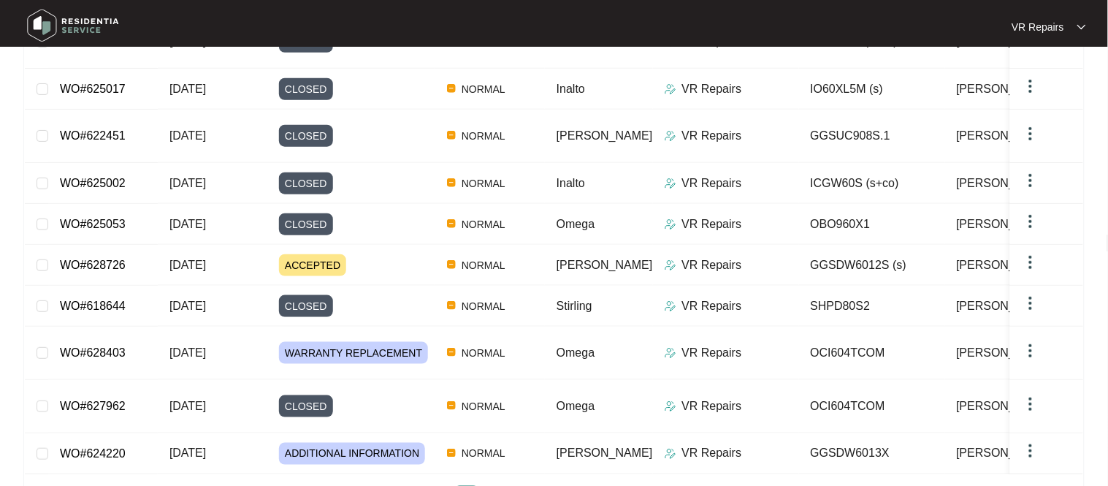
scroll to position [259, 0]
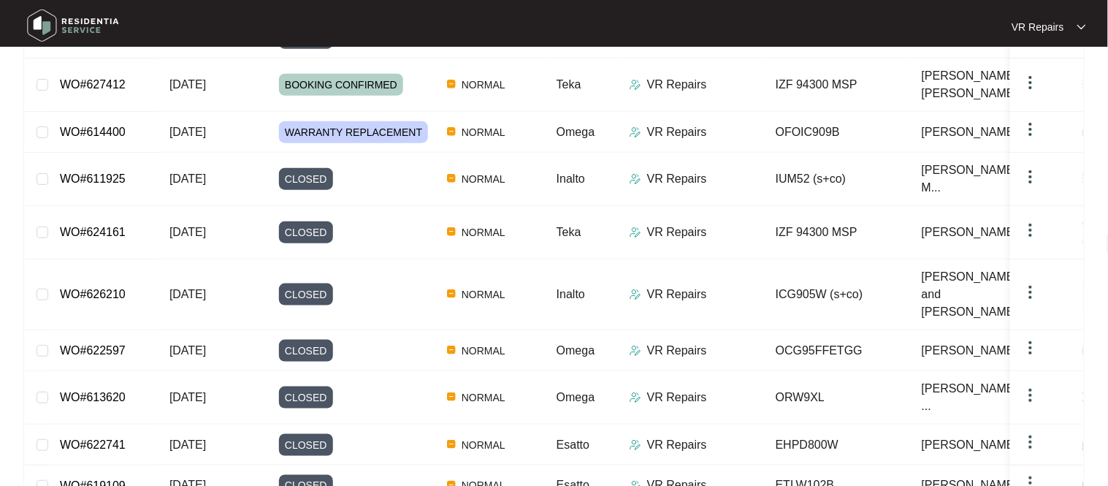
scroll to position [275, 0]
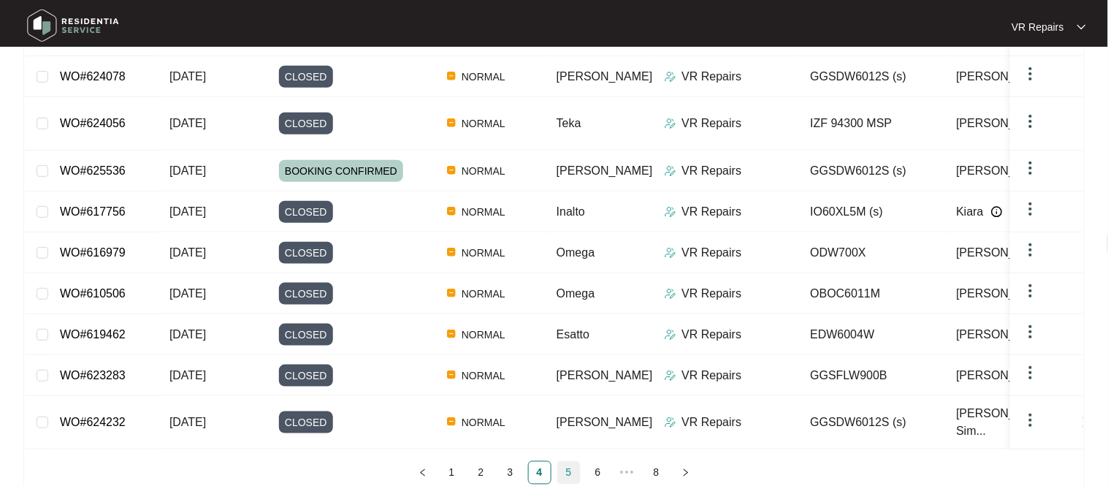
click at [576, 462] on link "5" at bounding box center [569, 473] width 22 height 22
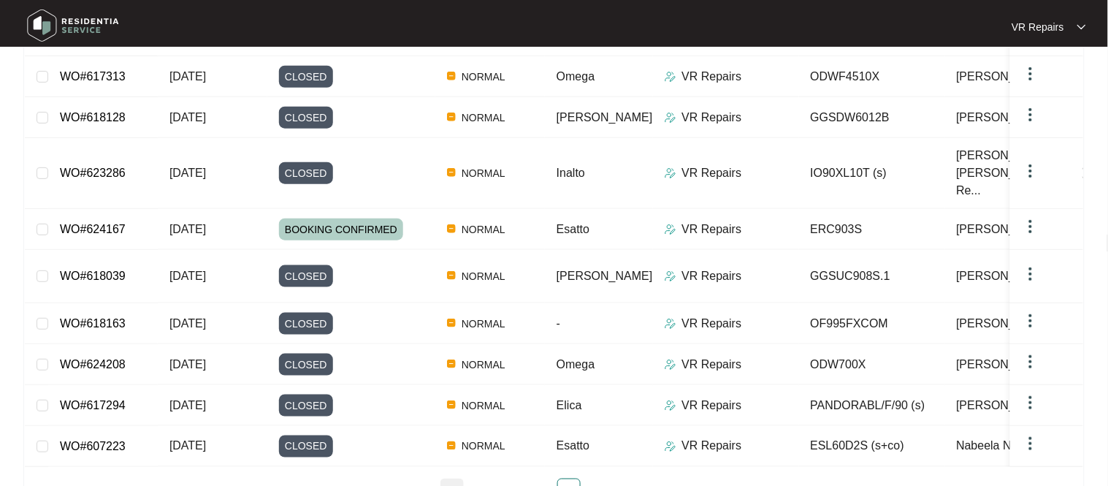
click at [455, 479] on link "1" at bounding box center [452, 490] width 22 height 22
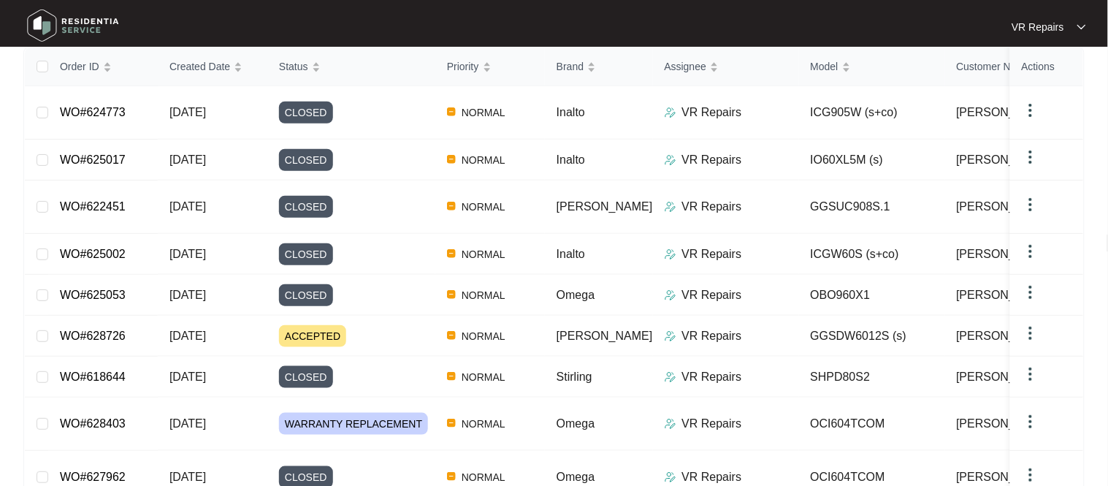
scroll to position [0, 0]
